Goal: Task Accomplishment & Management: Use online tool/utility

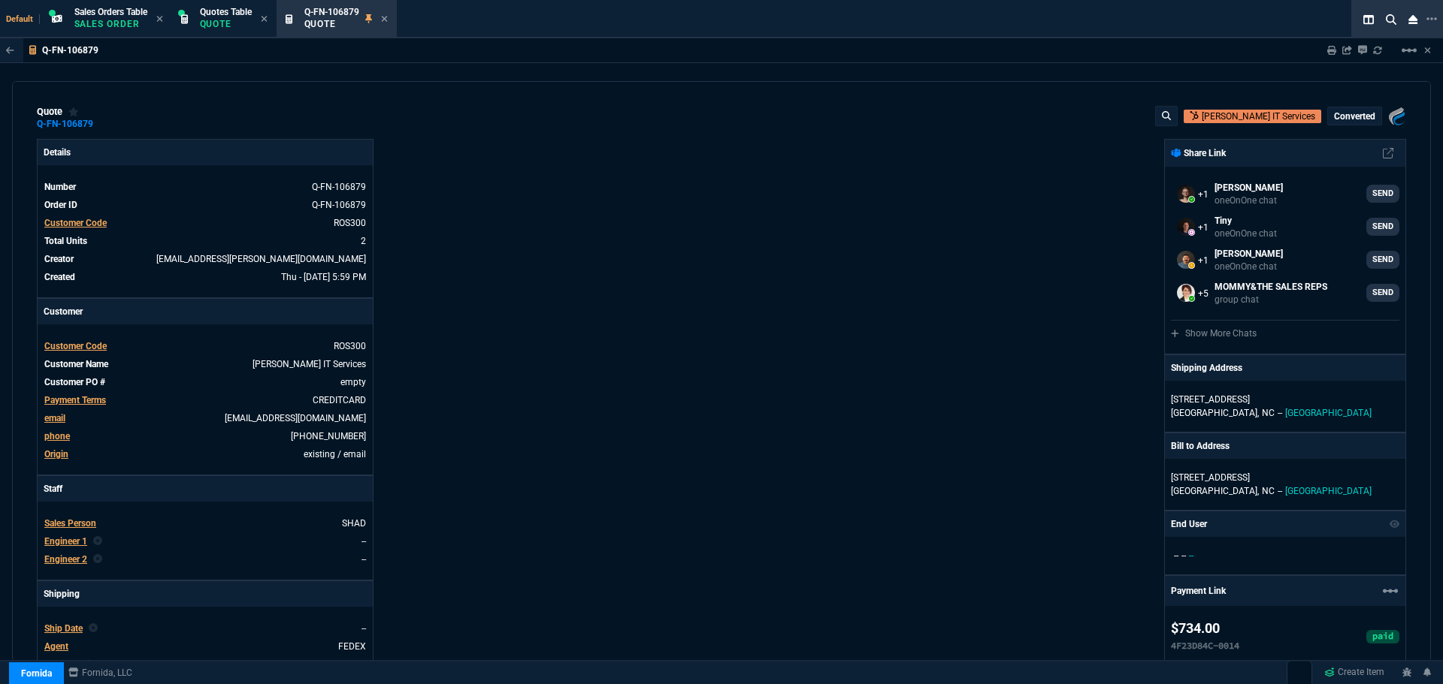
select select "4: SHAD"
click at [386, 15] on icon at bounding box center [384, 18] width 7 height 9
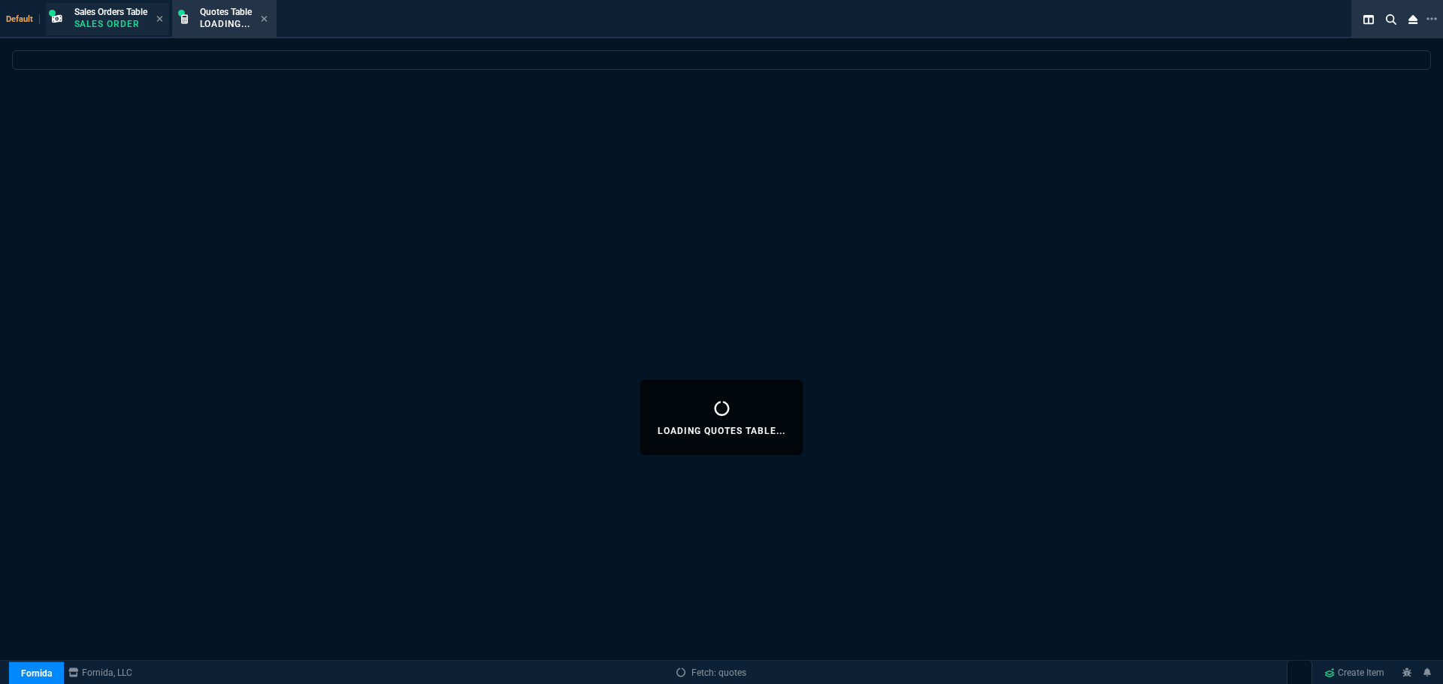
select select
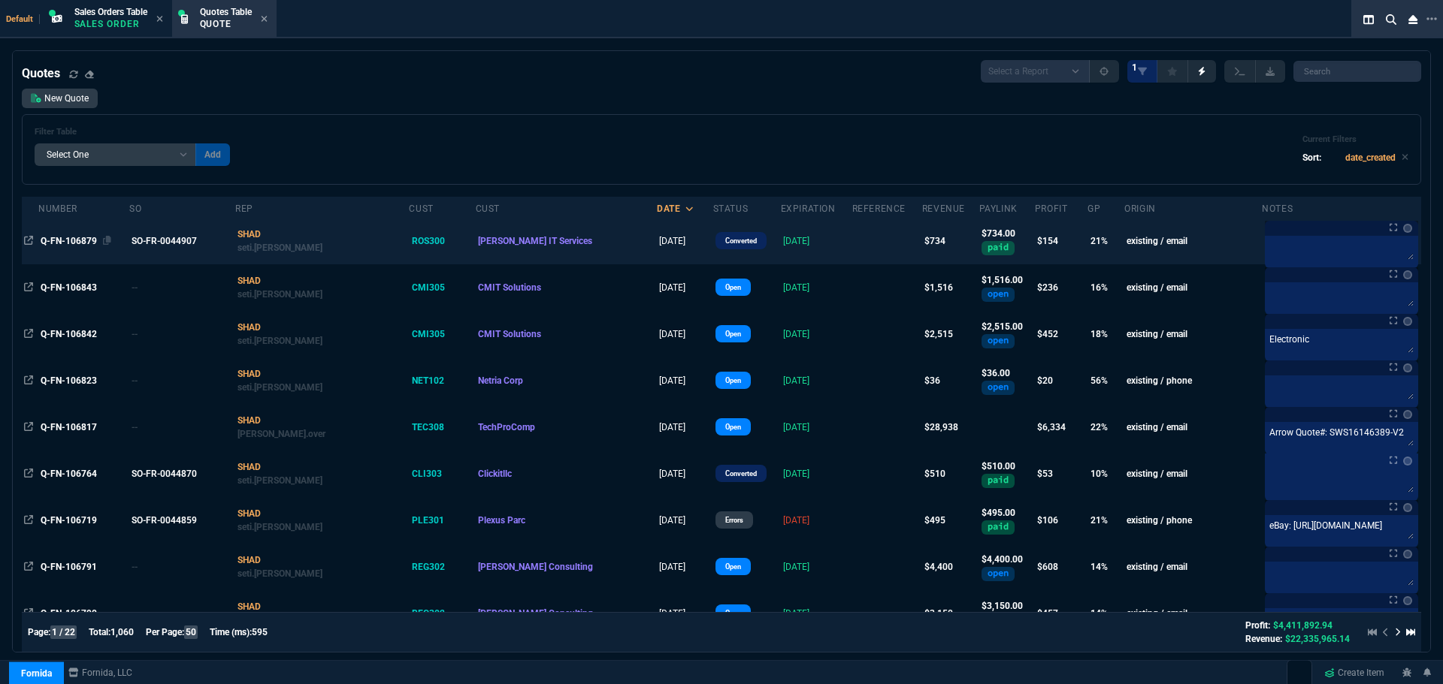
click at [49, 240] on span "Q-FN-106879" at bounding box center [69, 241] width 56 height 11
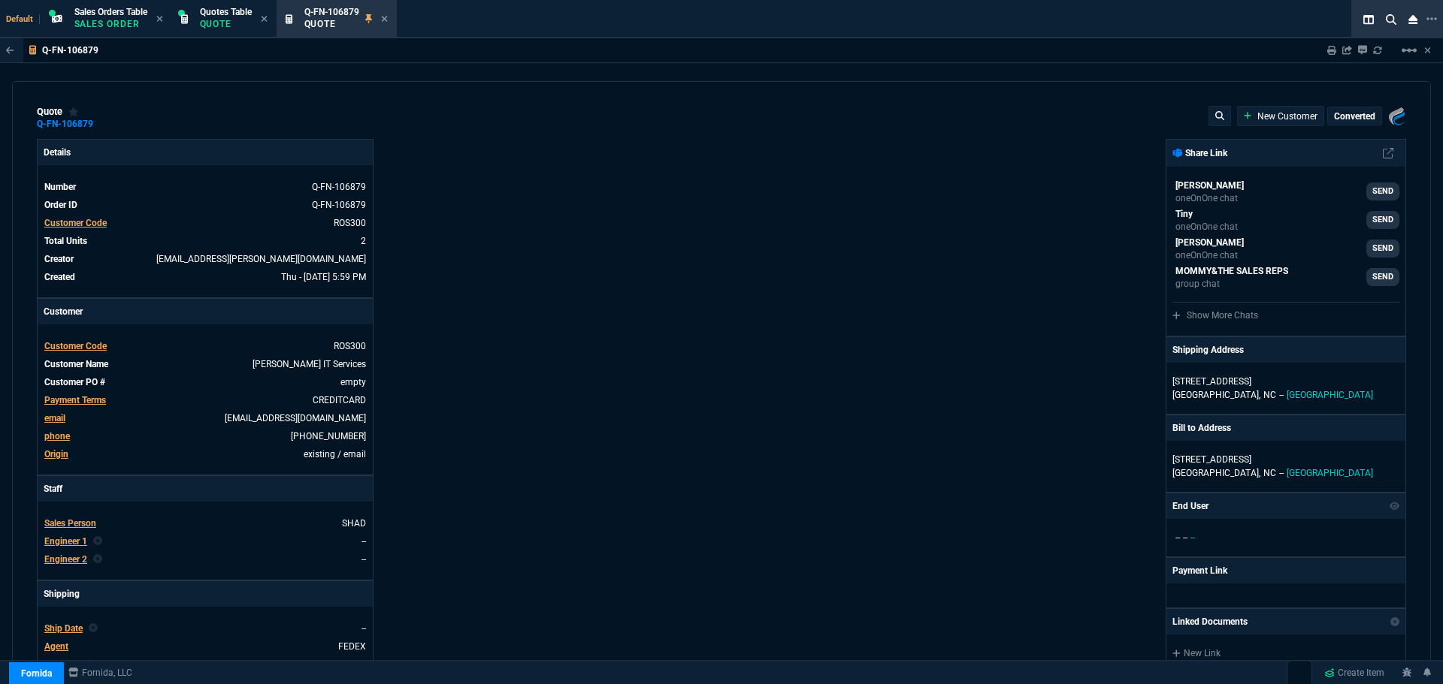
type input "25"
type input "92"
type input "26"
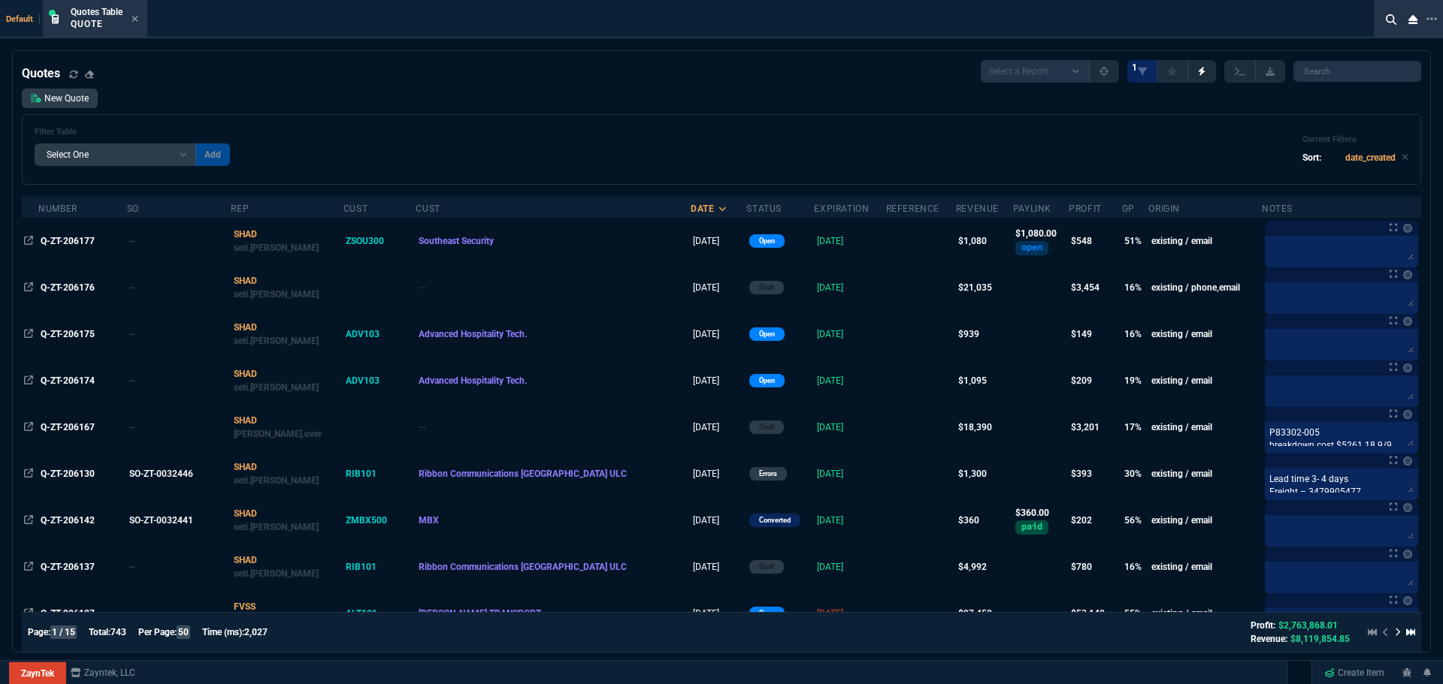
select select "4: SHAD"
select select
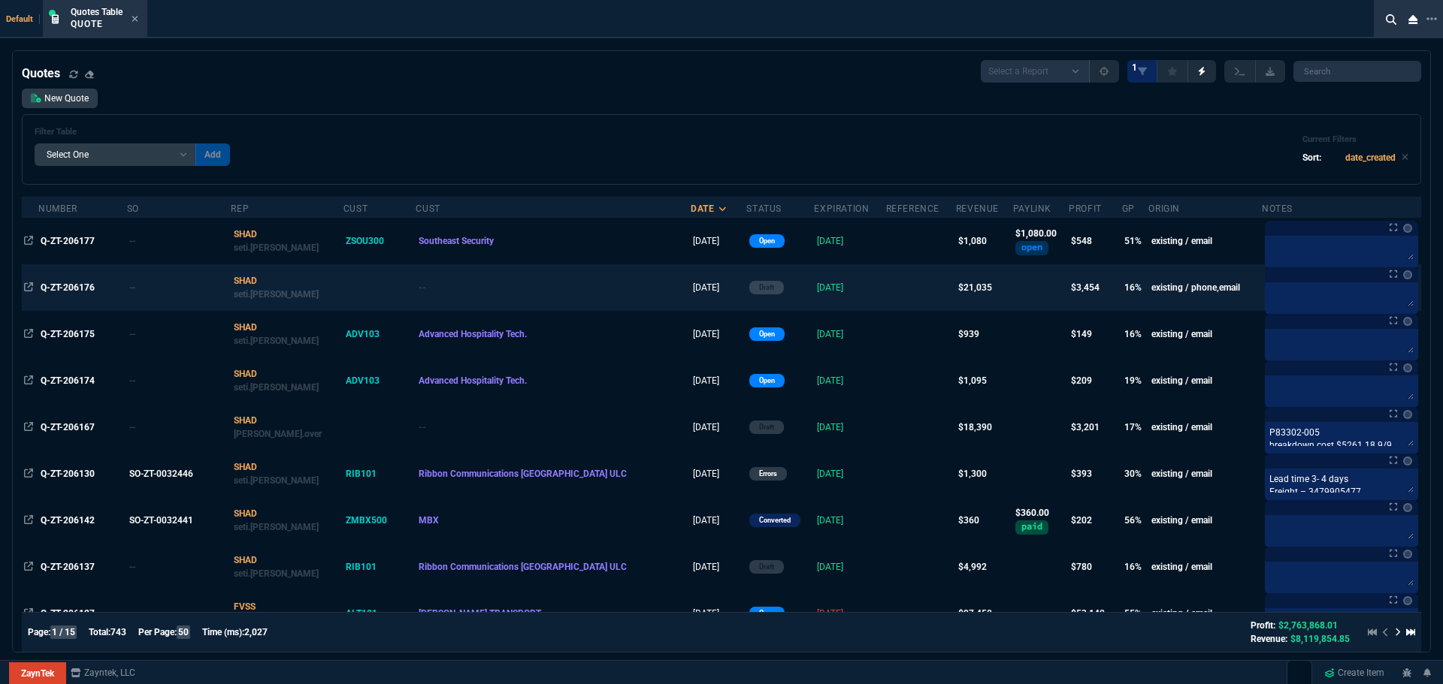
scroll to position [601, 0]
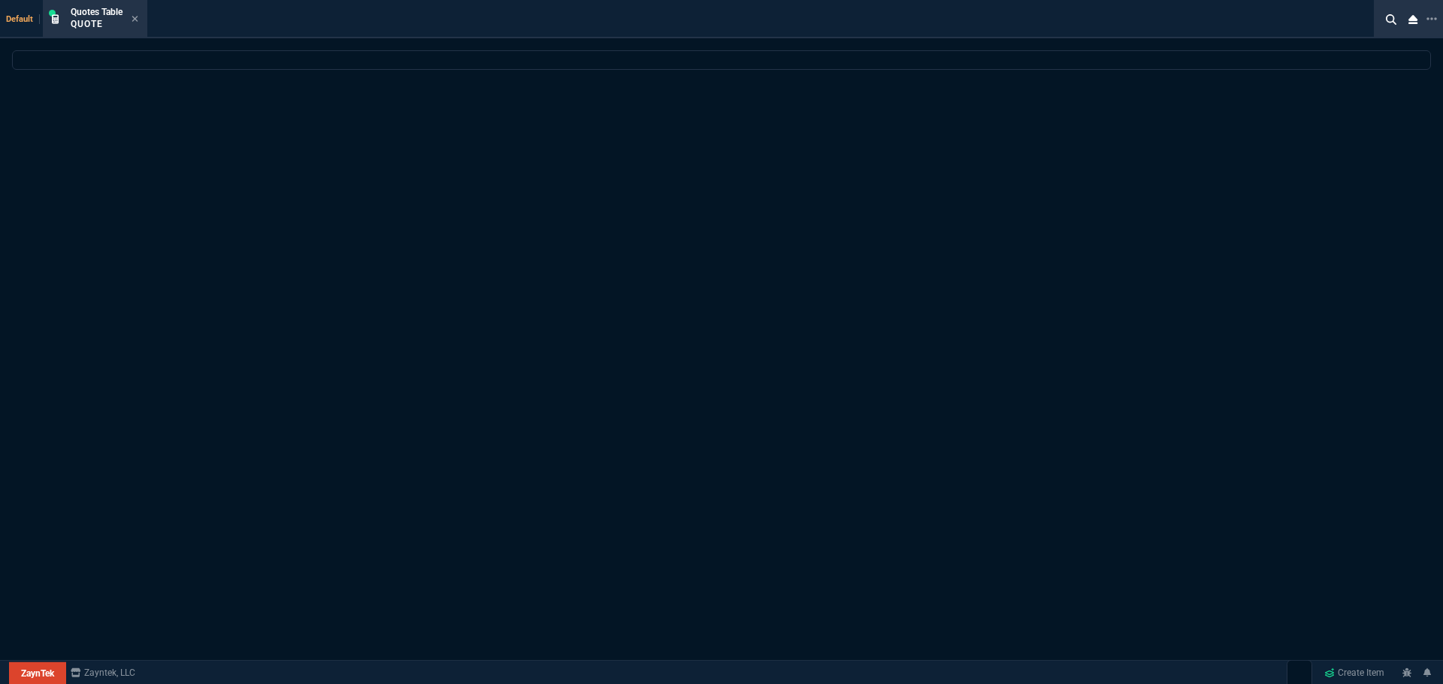
select select "4: SHAD"
select select
